Goal: Navigation & Orientation: Find specific page/section

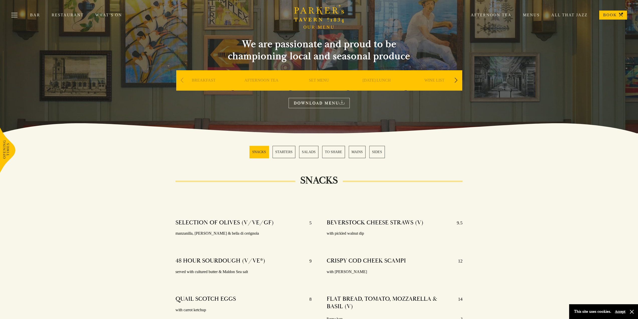
scroll to position [16, 0]
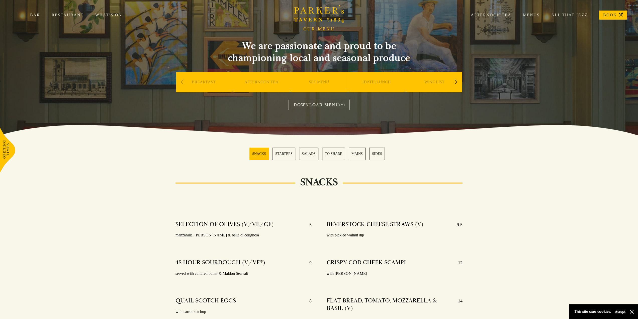
click at [196, 81] on link "BREAKFAST" at bounding box center [204, 89] width 24 height 20
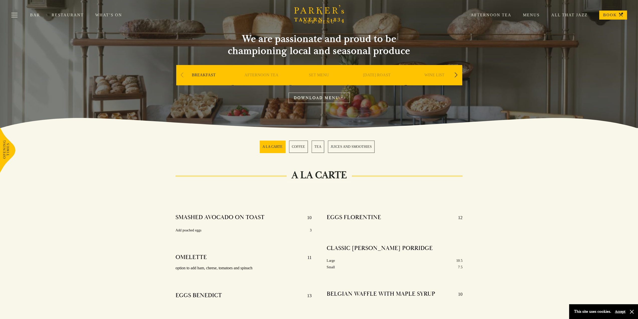
scroll to position [19, 0]
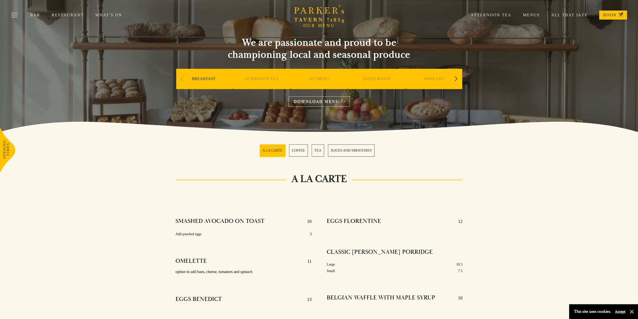
click at [481, 14] on link "Afternoon Tea" at bounding box center [485, 15] width 52 height 5
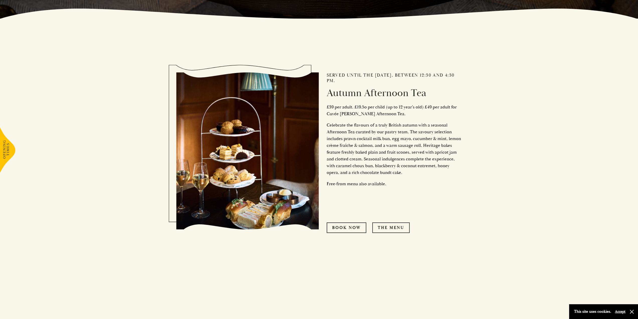
scroll to position [301, 0]
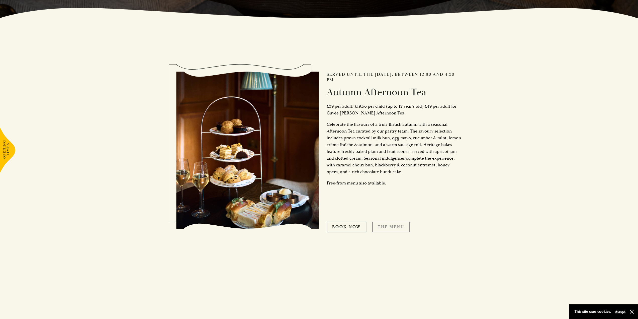
click at [396, 230] on link "THE MENU" at bounding box center [390, 226] width 37 height 11
